Goal: Transaction & Acquisition: Obtain resource

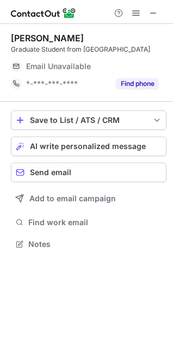
scroll to position [237, 173]
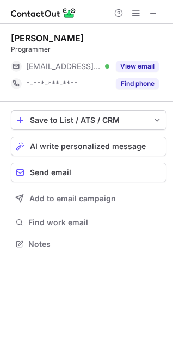
scroll to position [237, 173]
click at [139, 16] on span at bounding box center [136, 13] width 9 height 9
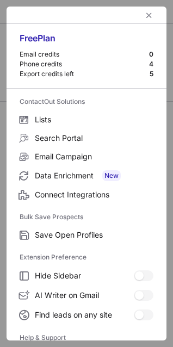
scroll to position [106, 0]
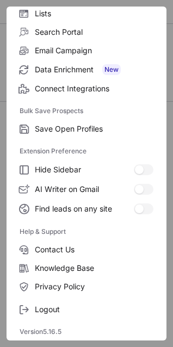
click at [45, 298] on div "Logout" at bounding box center [87, 307] width 160 height 23
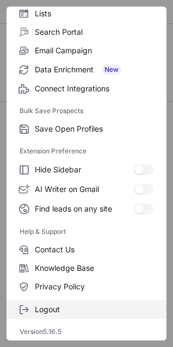
click at [47, 305] on span "Logout" at bounding box center [94, 310] width 119 height 10
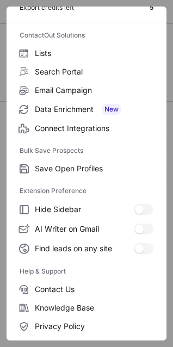
scroll to position [0, 0]
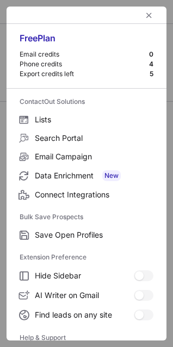
click at [121, 67] on div "Phone credits" at bounding box center [85, 64] width 130 height 9
click at [140, 63] on div "Phone credits" at bounding box center [85, 64] width 130 height 9
drag, startPoint x: 144, startPoint y: 64, endPoint x: 41, endPoint y: 64, distance: 102.8
click at [41, 64] on div "Phone credits 4" at bounding box center [87, 65] width 134 height 10
click at [41, 64] on div "Phone credits" at bounding box center [85, 64] width 130 height 9
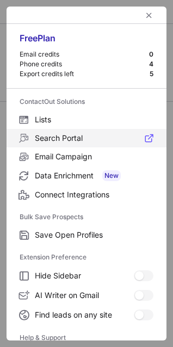
scroll to position [106, 0]
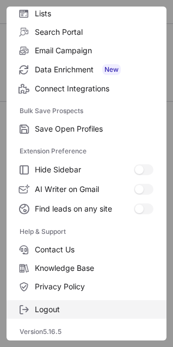
click at [44, 311] on span "Logout" at bounding box center [94, 310] width 119 height 10
click at [48, 306] on span "Logout" at bounding box center [94, 310] width 119 height 10
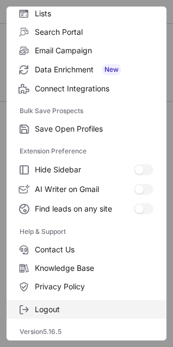
click at [48, 306] on span "Logout" at bounding box center [94, 310] width 119 height 10
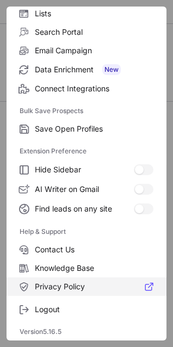
drag, startPoint x: 48, startPoint y: 306, endPoint x: 113, endPoint y: 281, distance: 69.1
click at [113, 281] on label "Privacy Policy" at bounding box center [87, 287] width 160 height 19
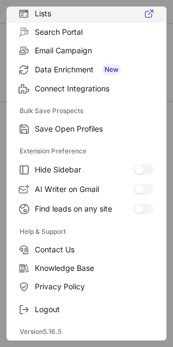
click at [140, 20] on label "Lists" at bounding box center [87, 13] width 160 height 19
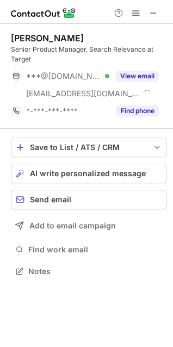
scroll to position [264, 173]
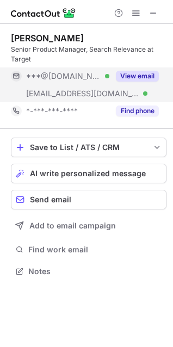
click at [121, 76] on button "View email" at bounding box center [137, 76] width 43 height 11
